Goal: Find specific page/section: Find specific page/section

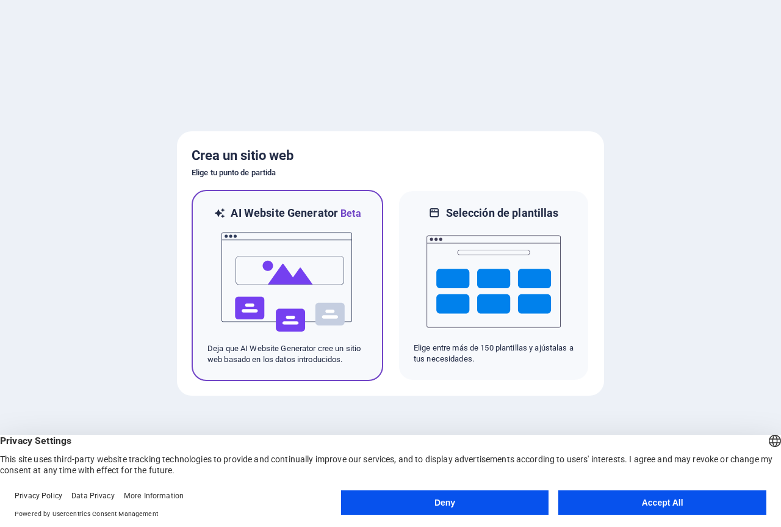
click at [308, 273] on img at bounding box center [287, 282] width 134 height 122
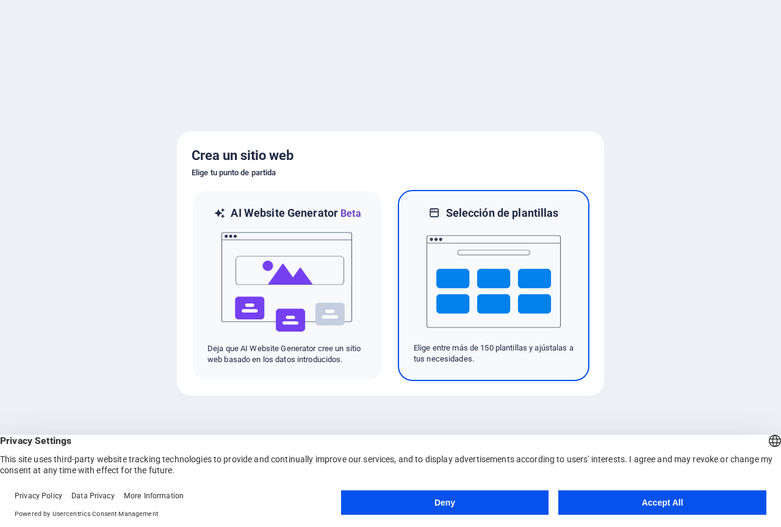
click at [508, 311] on img at bounding box center [494, 281] width 134 height 122
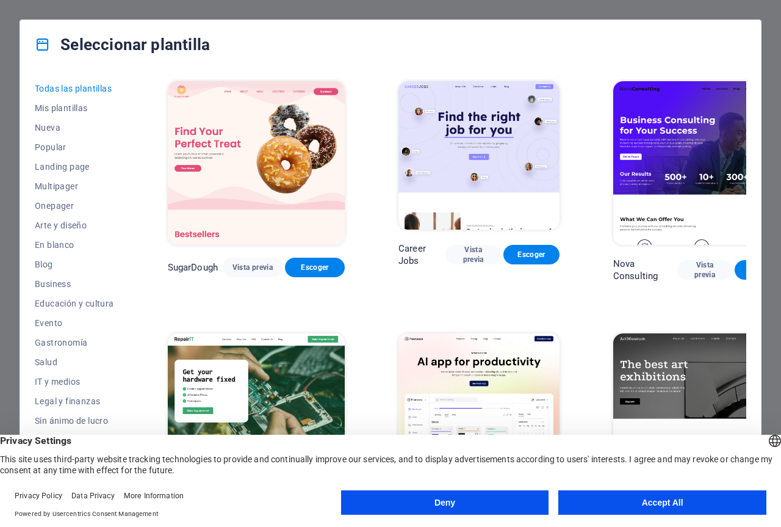
click at [454, 502] on button "Deny" at bounding box center [445, 502] width 208 height 24
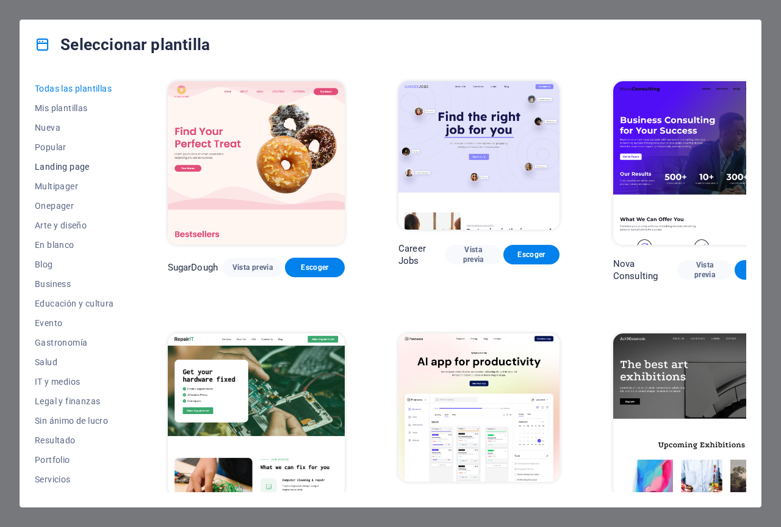
click at [74, 162] on span "Landing page" at bounding box center [74, 167] width 79 height 10
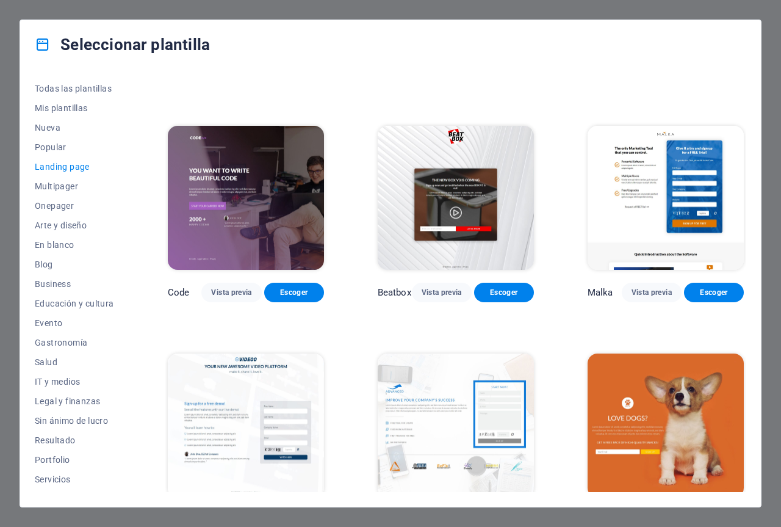
scroll to position [366, 0]
